Goal: Find specific fact: Find specific fact

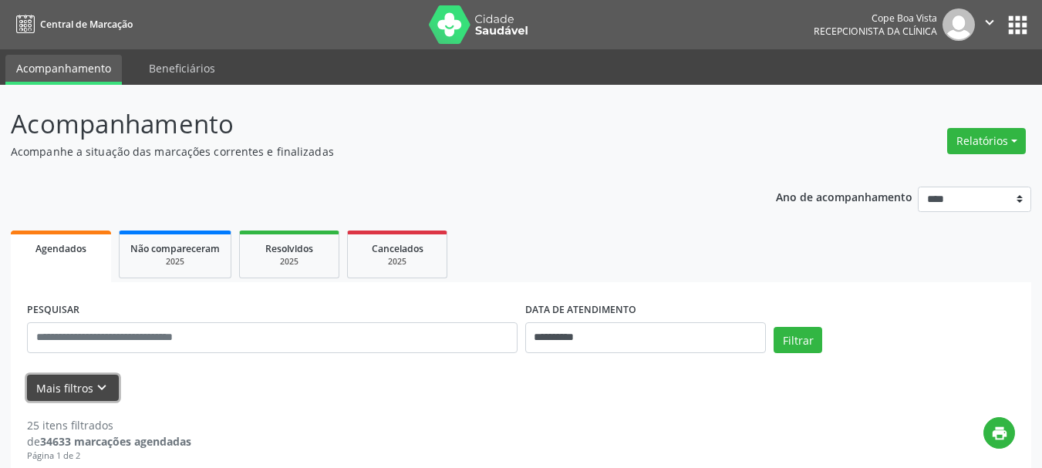
click at [70, 377] on button "Mais filtros keyboard_arrow_down" at bounding box center [73, 388] width 92 height 27
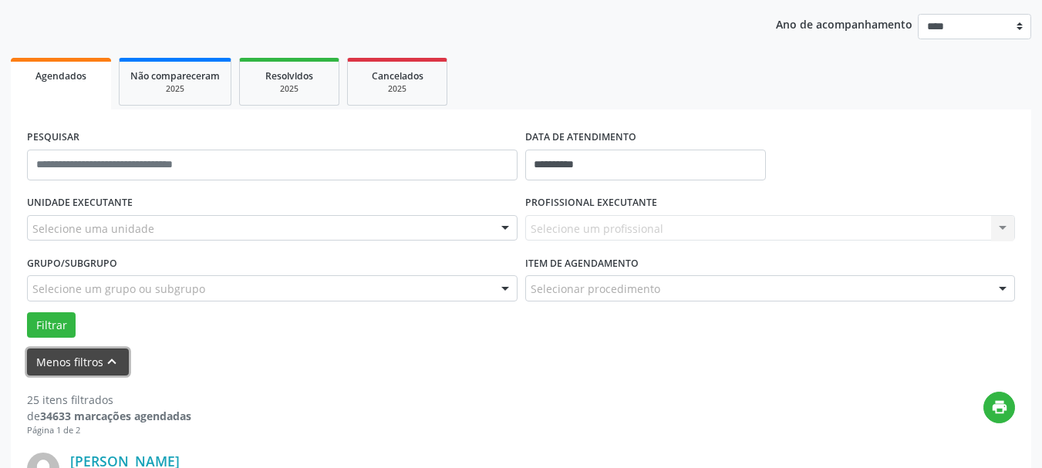
scroll to position [308, 0]
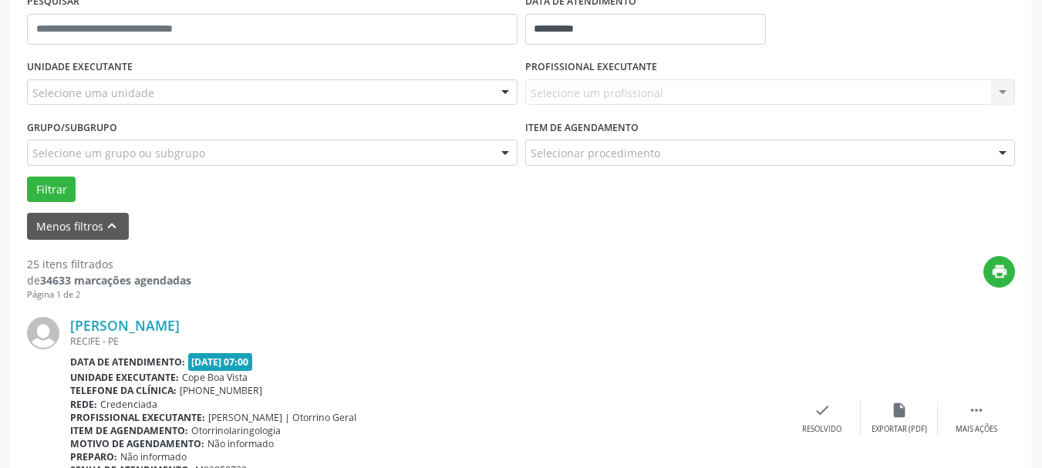
drag, startPoint x: 102, startPoint y: 59, endPoint x: 96, endPoint y: 89, distance: 31.5
click at [102, 67] on label "UNIDADE EXECUTANTE" at bounding box center [80, 68] width 106 height 24
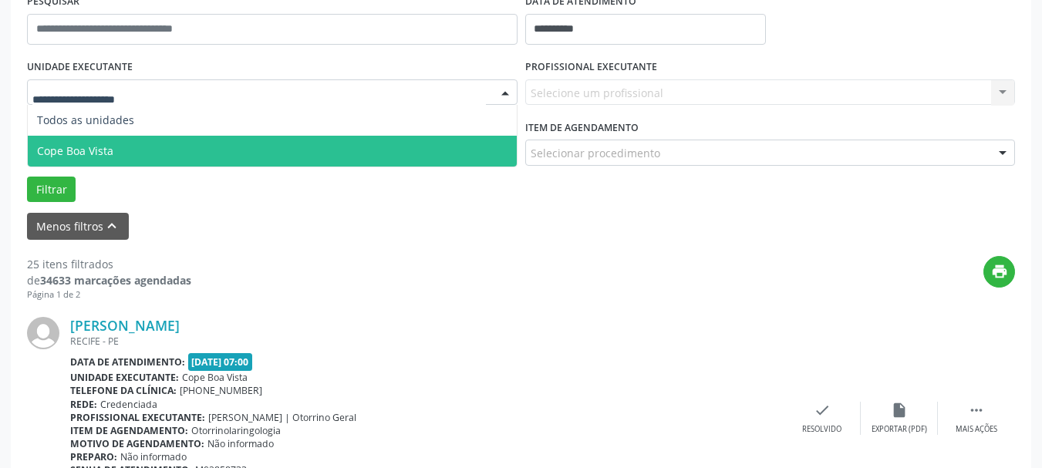
click at [155, 145] on span "Cope Boa Vista" at bounding box center [272, 151] width 489 height 31
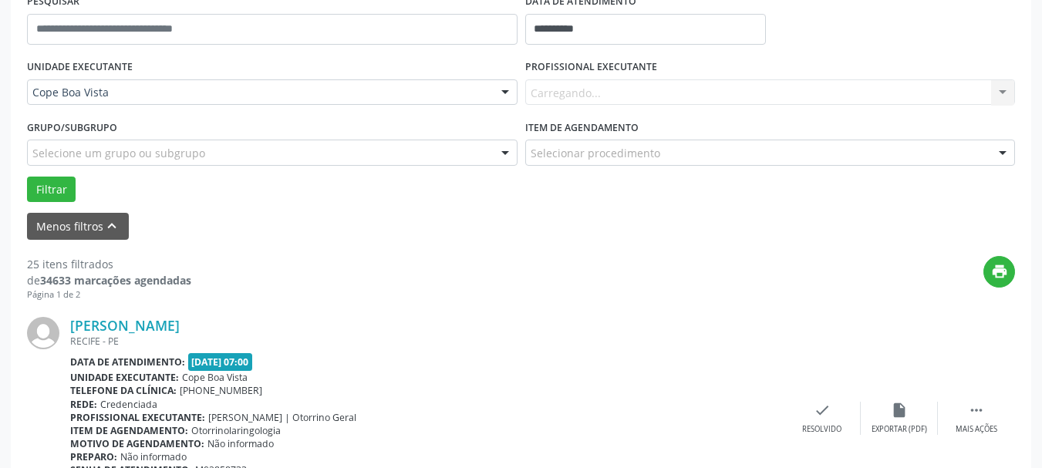
click at [629, 89] on div "Carregando... Nenhum resultado encontrado para: " " Não há nenhuma opção para s…" at bounding box center [770, 92] width 490 height 26
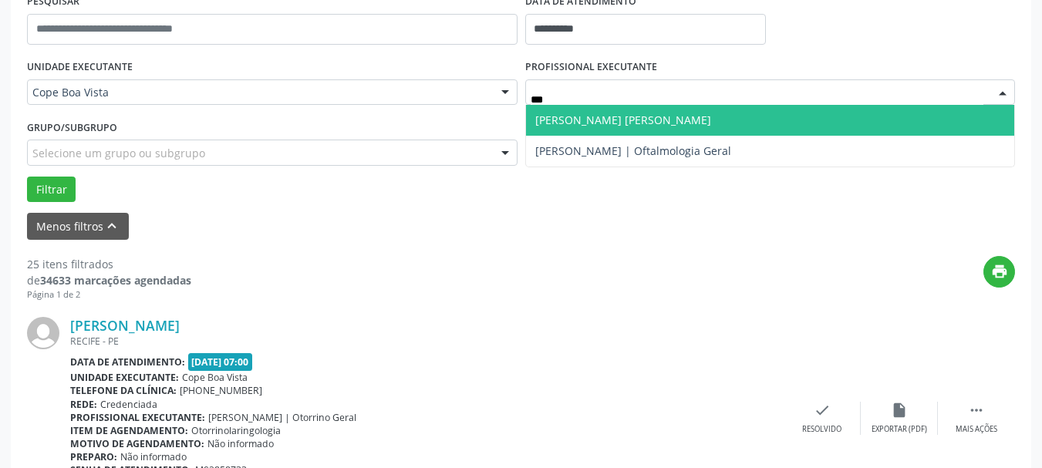
type input "****"
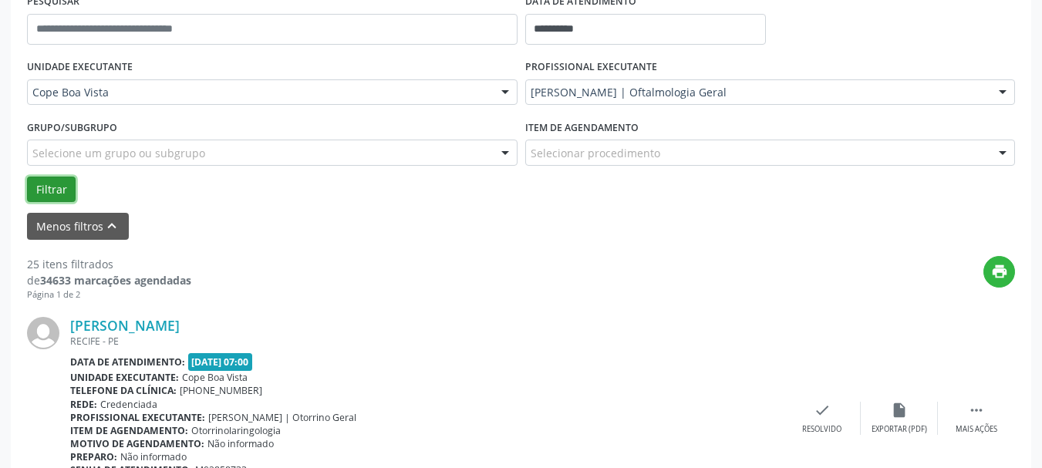
click at [67, 190] on button "Filtrar" at bounding box center [51, 190] width 49 height 26
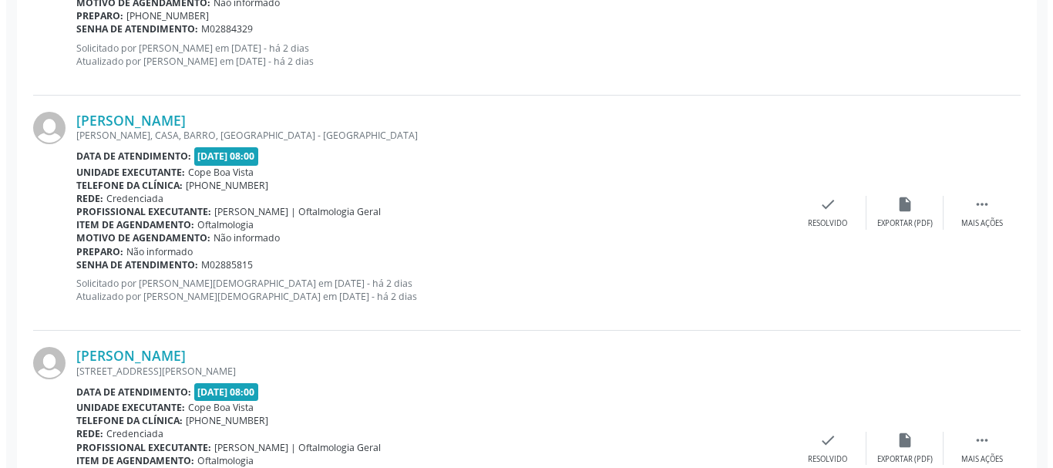
scroll to position [1928, 0]
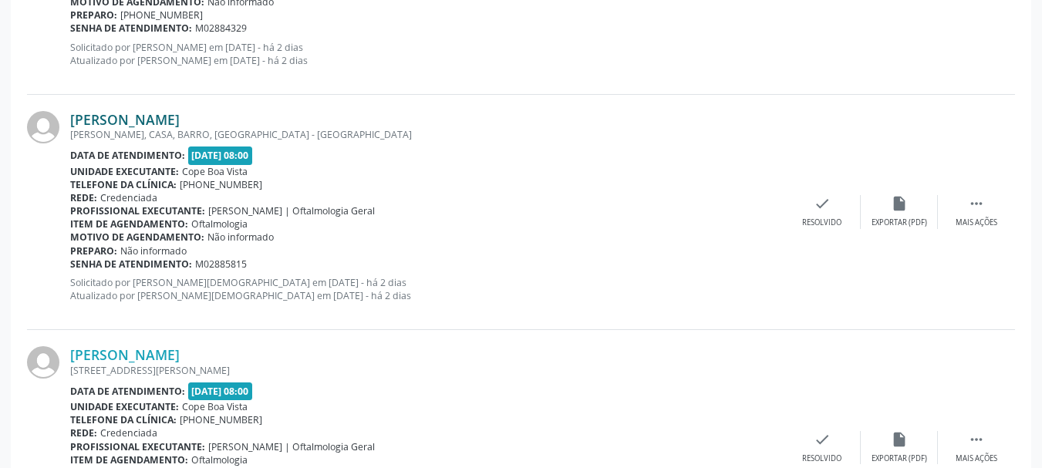
click at [180, 113] on link "[PERSON_NAME]" at bounding box center [125, 119] width 110 height 17
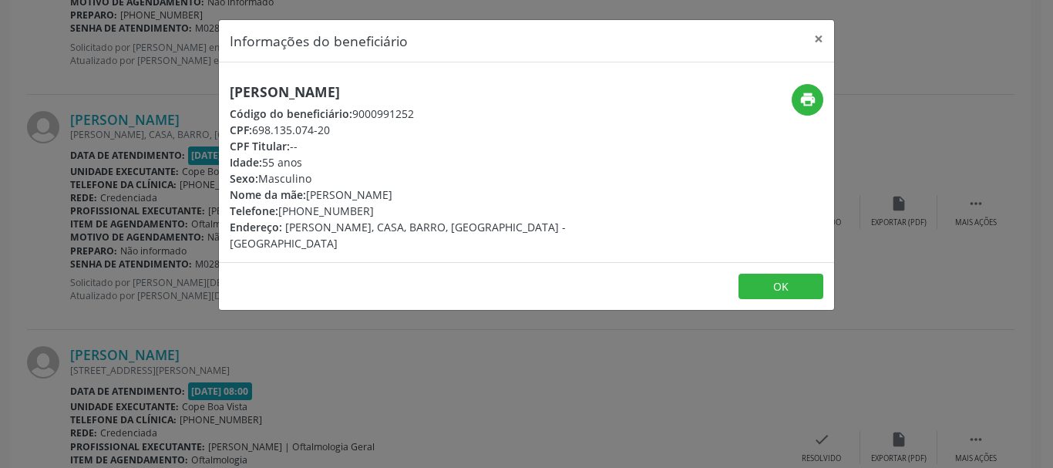
drag, startPoint x: 254, startPoint y: 128, endPoint x: 331, endPoint y: 128, distance: 77.1
click at [331, 128] on div "CPF: 698.135.074-20" at bounding box center [424, 130] width 389 height 16
copy div "698.135.074-20"
